Goal: Obtain resource: Obtain resource

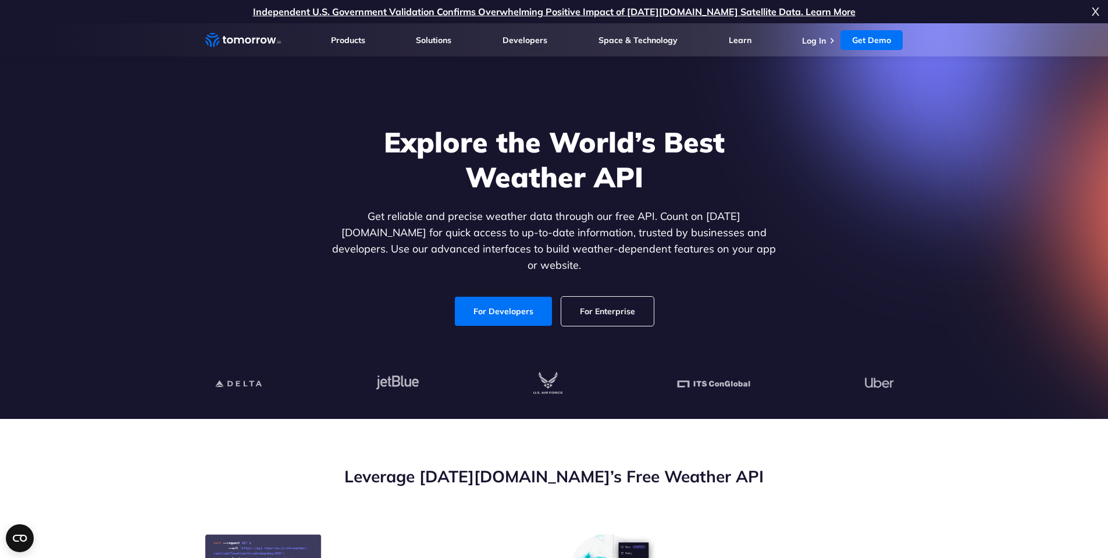
click at [498, 298] on link "For Developers" at bounding box center [503, 311] width 97 height 29
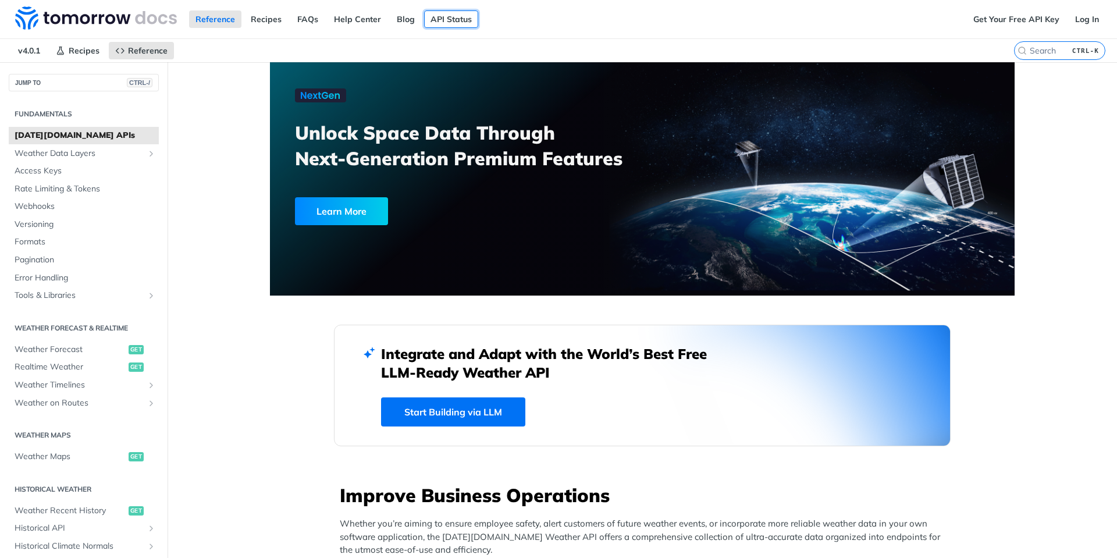
click at [445, 16] on link "API Status" at bounding box center [451, 18] width 54 height 17
click at [1018, 22] on link "Get Your Free API Key" at bounding box center [1016, 18] width 99 height 17
click at [1071, 19] on link "Log In" at bounding box center [1087, 18] width 37 height 17
